Goal: Find specific page/section: Find specific page/section

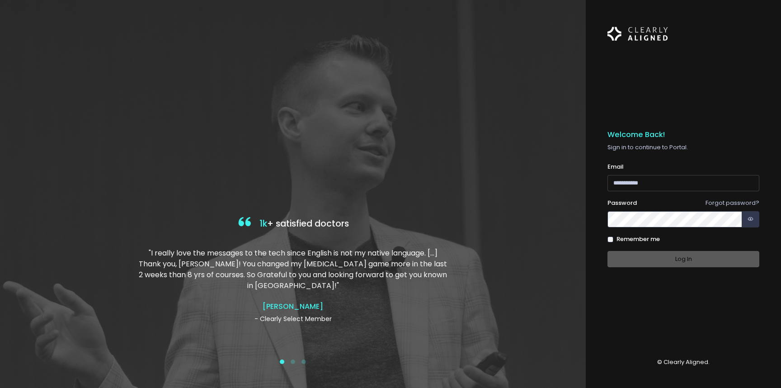
type input "**********"
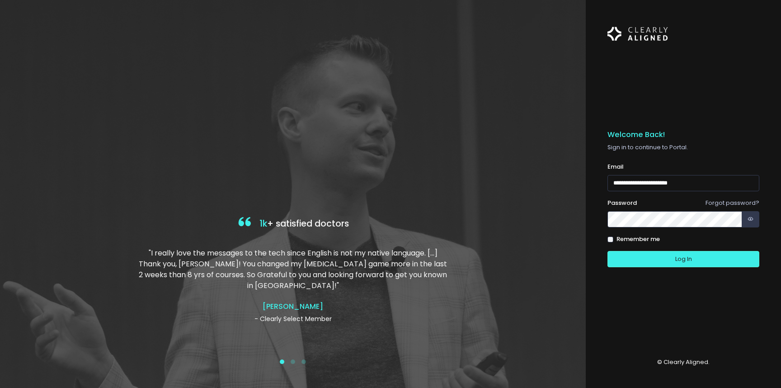
click at [682, 261] on div "Log In" at bounding box center [684, 259] width 152 height 17
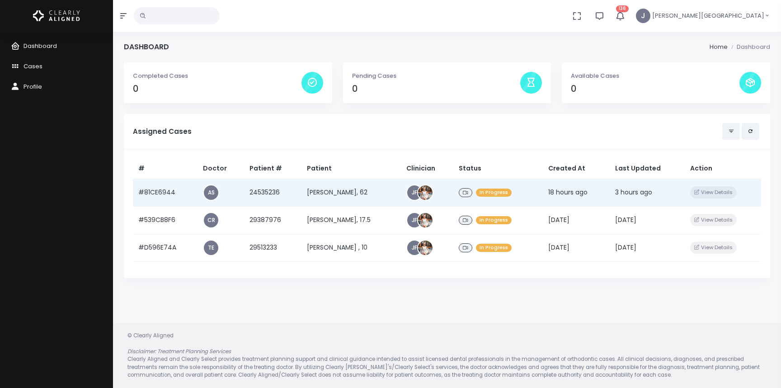
click at [317, 189] on td "[PERSON_NAME], 62" at bounding box center [351, 193] width 99 height 28
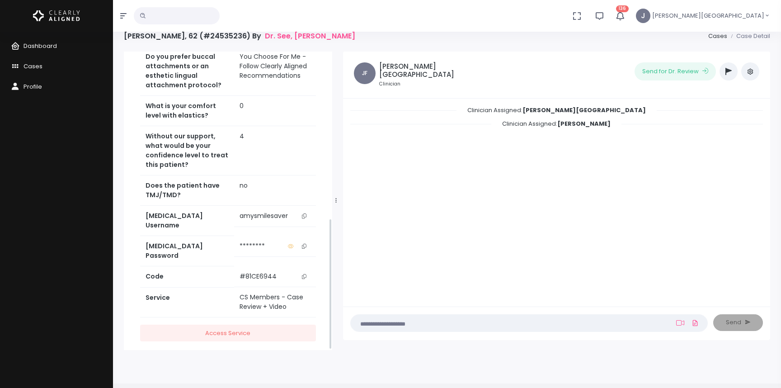
scroll to position [72, 0]
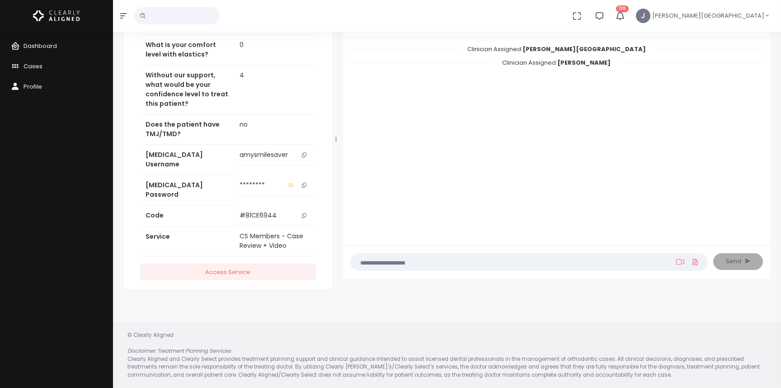
click at [304, 183] on icon "scrollable content" at bounding box center [304, 185] width 5 height 5
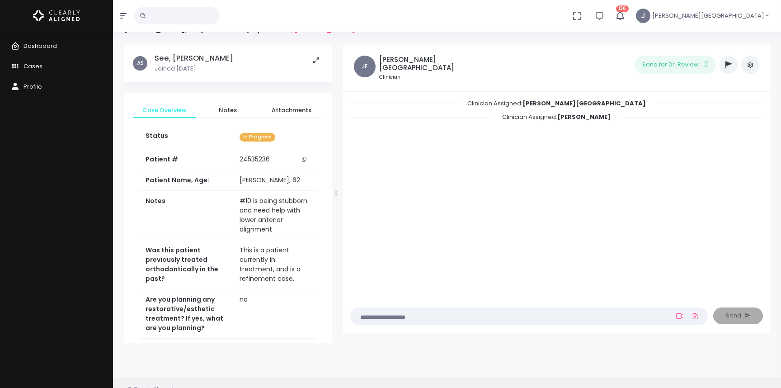
scroll to position [0, 0]
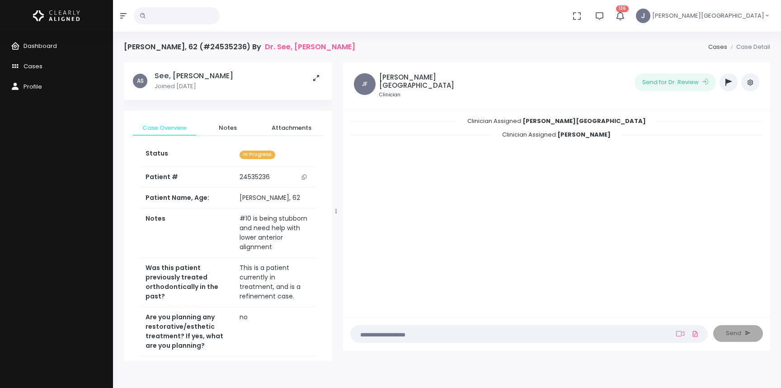
click at [727, 81] on icon "button" at bounding box center [729, 82] width 6 height 7
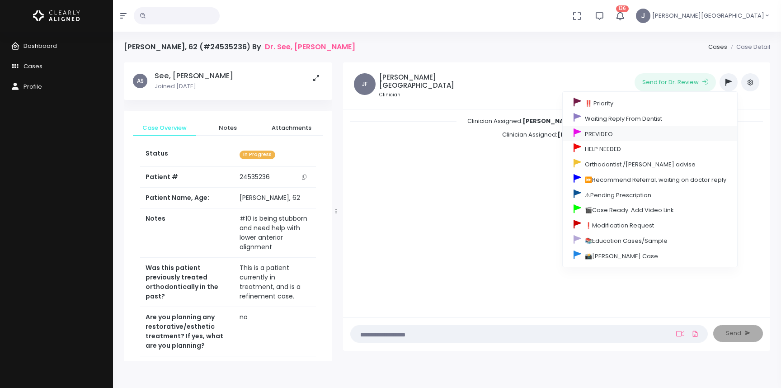
click at [601, 133] on link "PREVIDEO" at bounding box center [650, 133] width 175 height 15
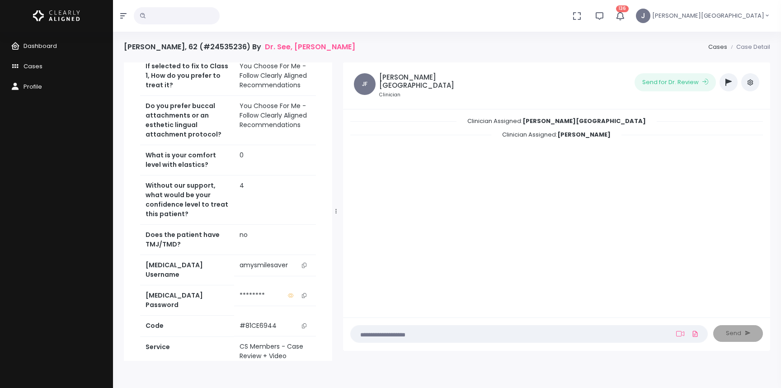
scroll to position [423, 0]
